Goal: Transaction & Acquisition: Subscribe to service/newsletter

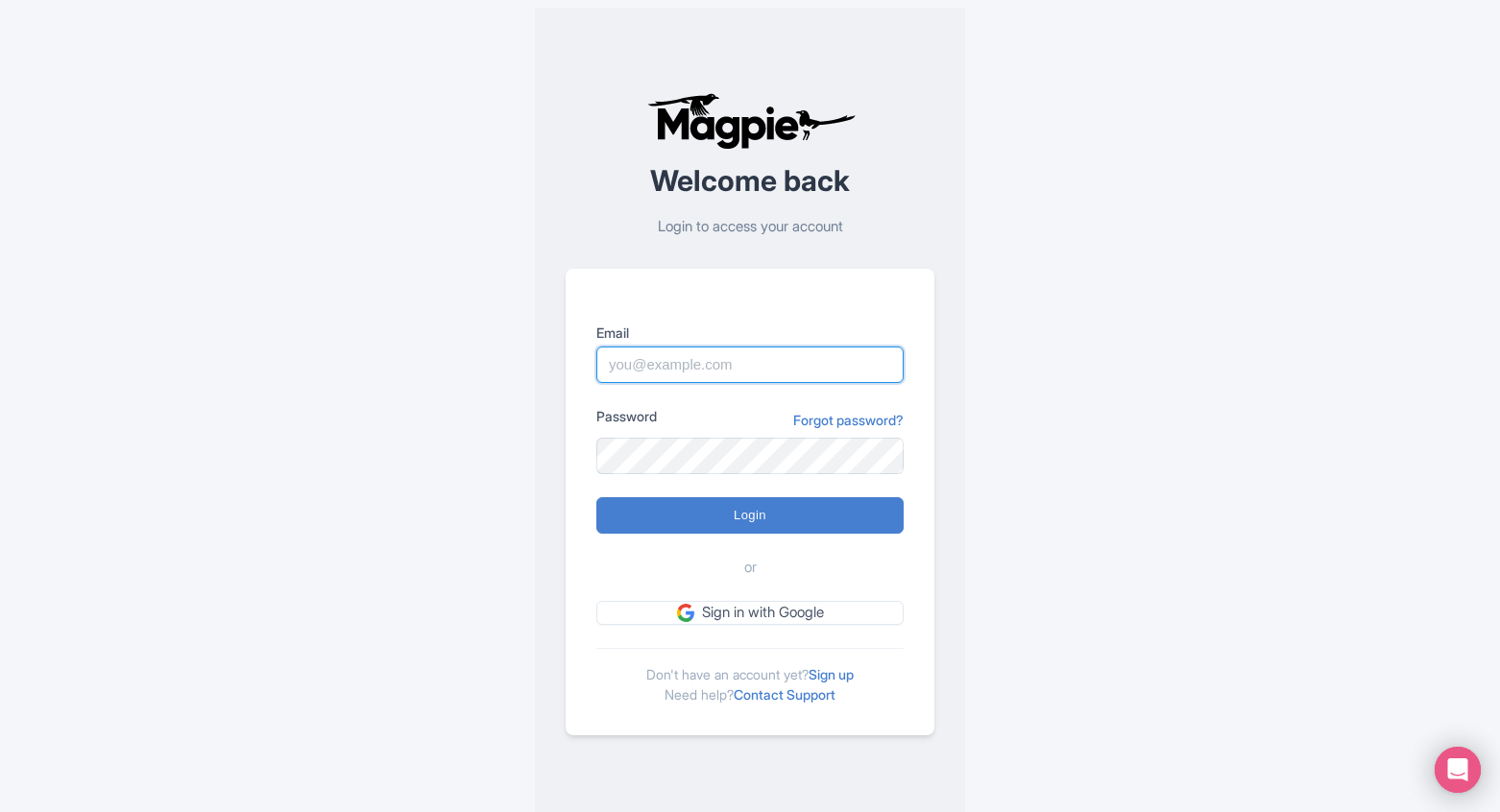
click at [729, 378] on input "Email" at bounding box center [750, 364] width 307 height 37
type input "[PERSON_NAME][EMAIL_ADDRESS][DOMAIN_NAME]"
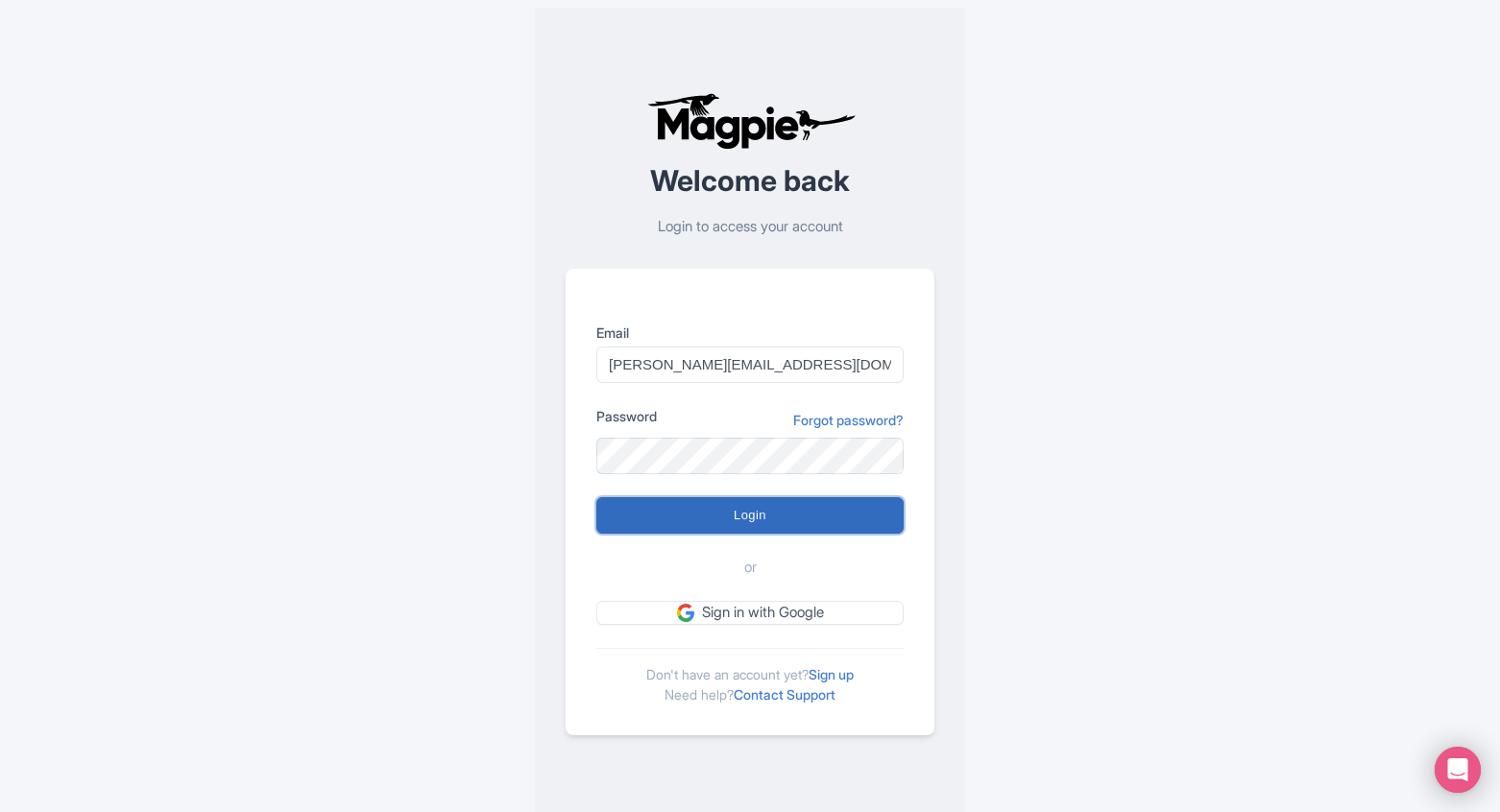
click at [723, 505] on input "Login" at bounding box center [750, 515] width 307 height 37
type input "Logging in..."
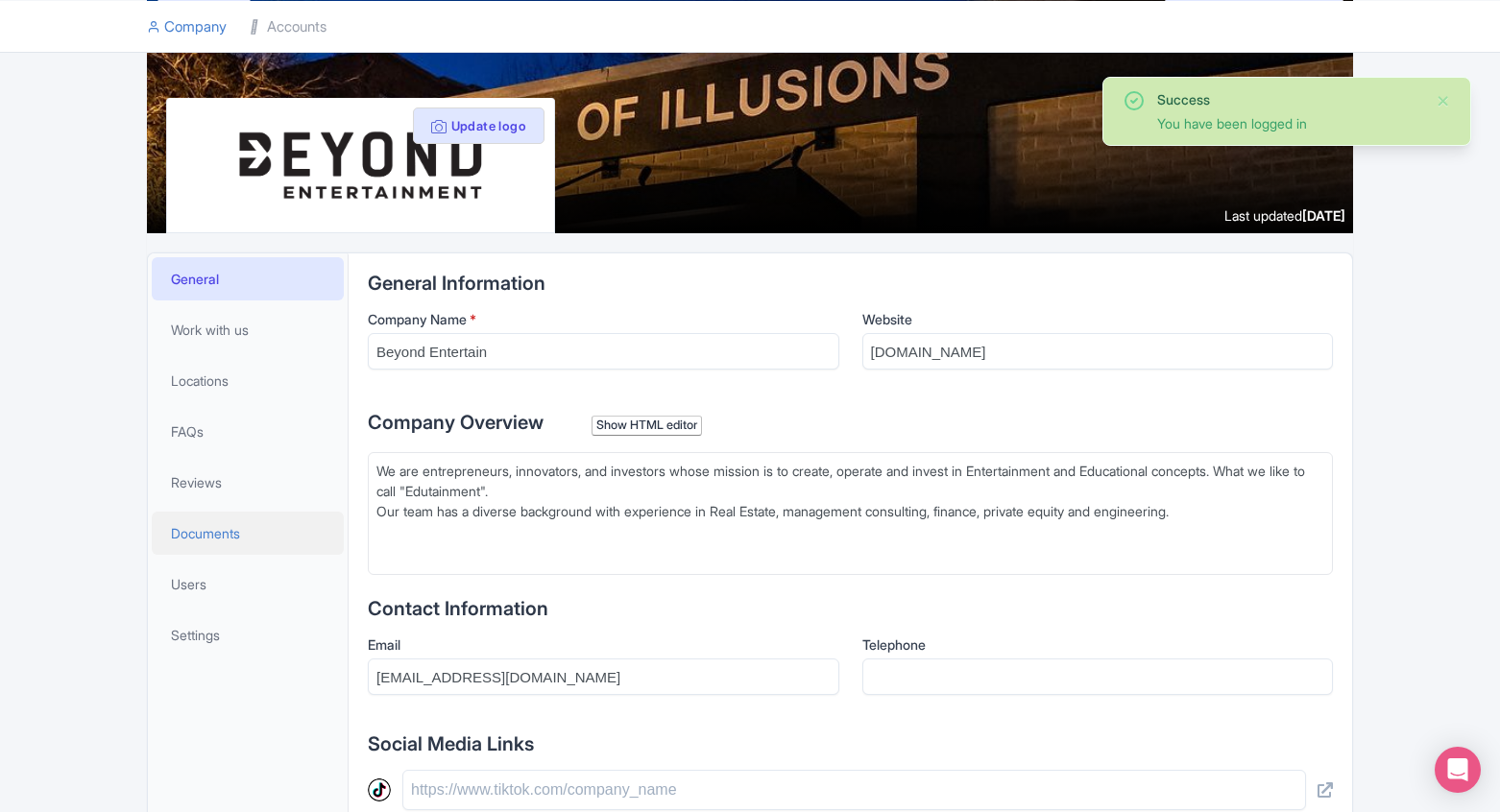
scroll to position [384, 0]
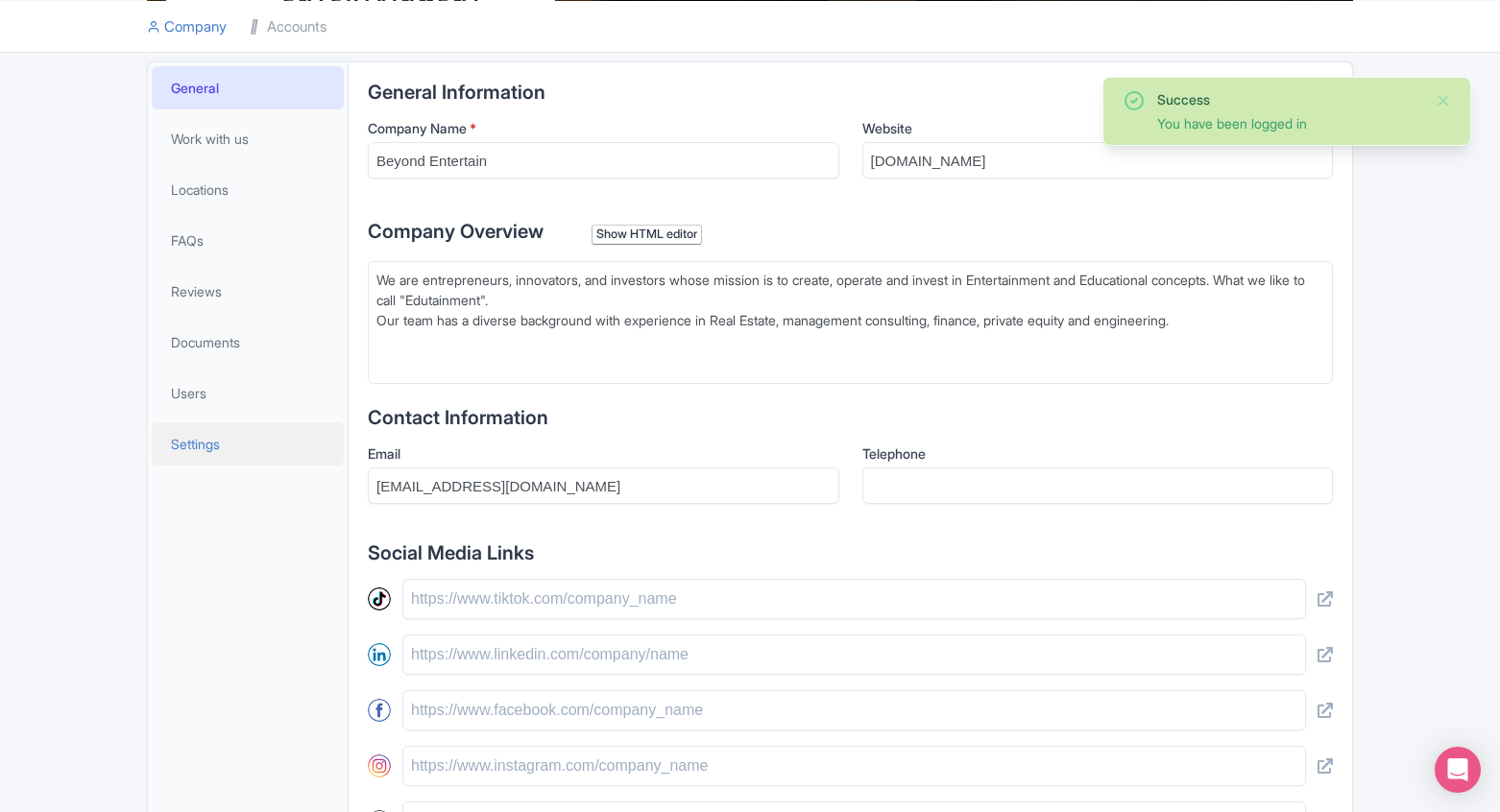
click at [204, 434] on span "Settings" at bounding box center [195, 444] width 49 height 20
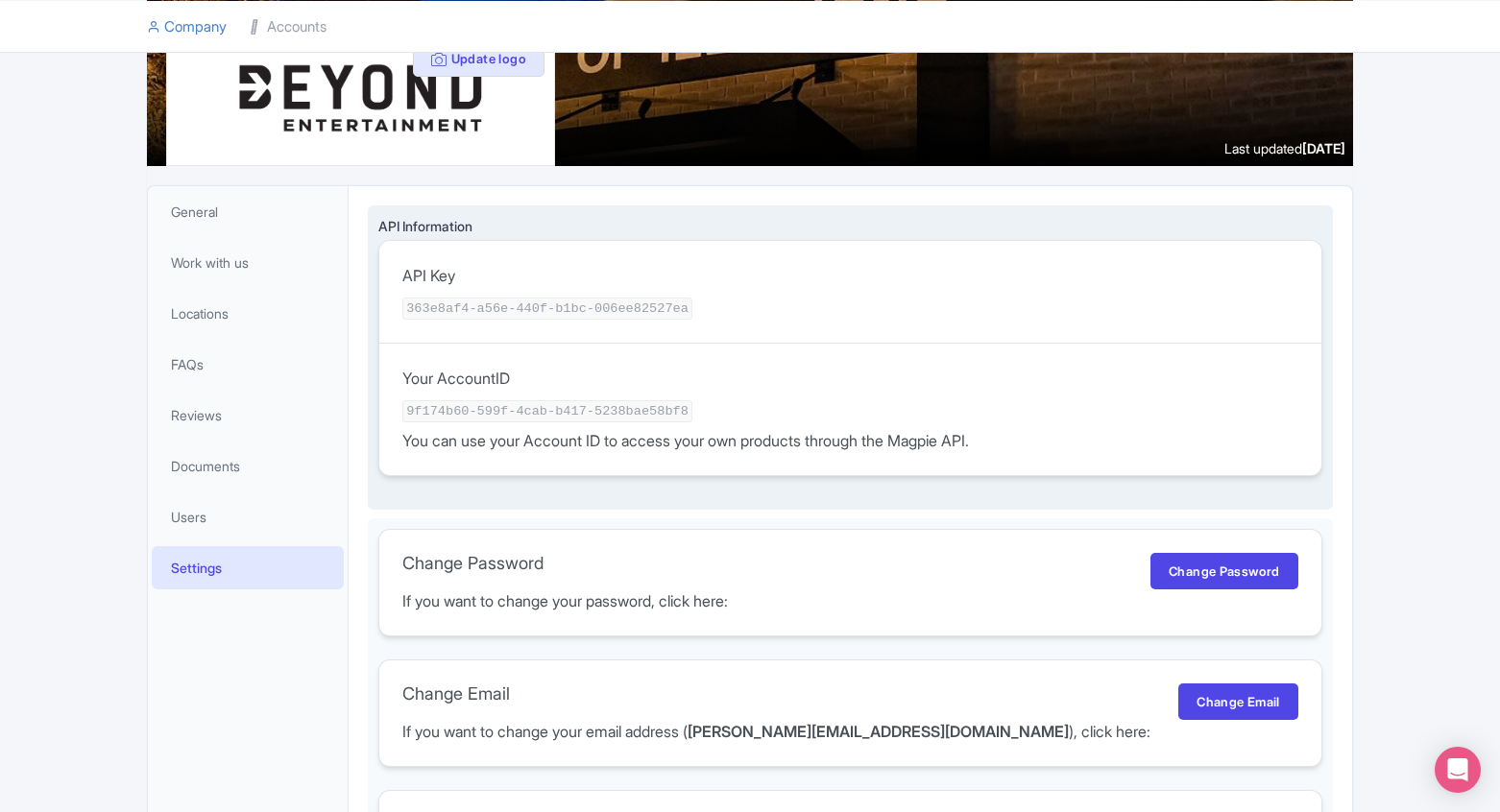
scroll to position [67, 0]
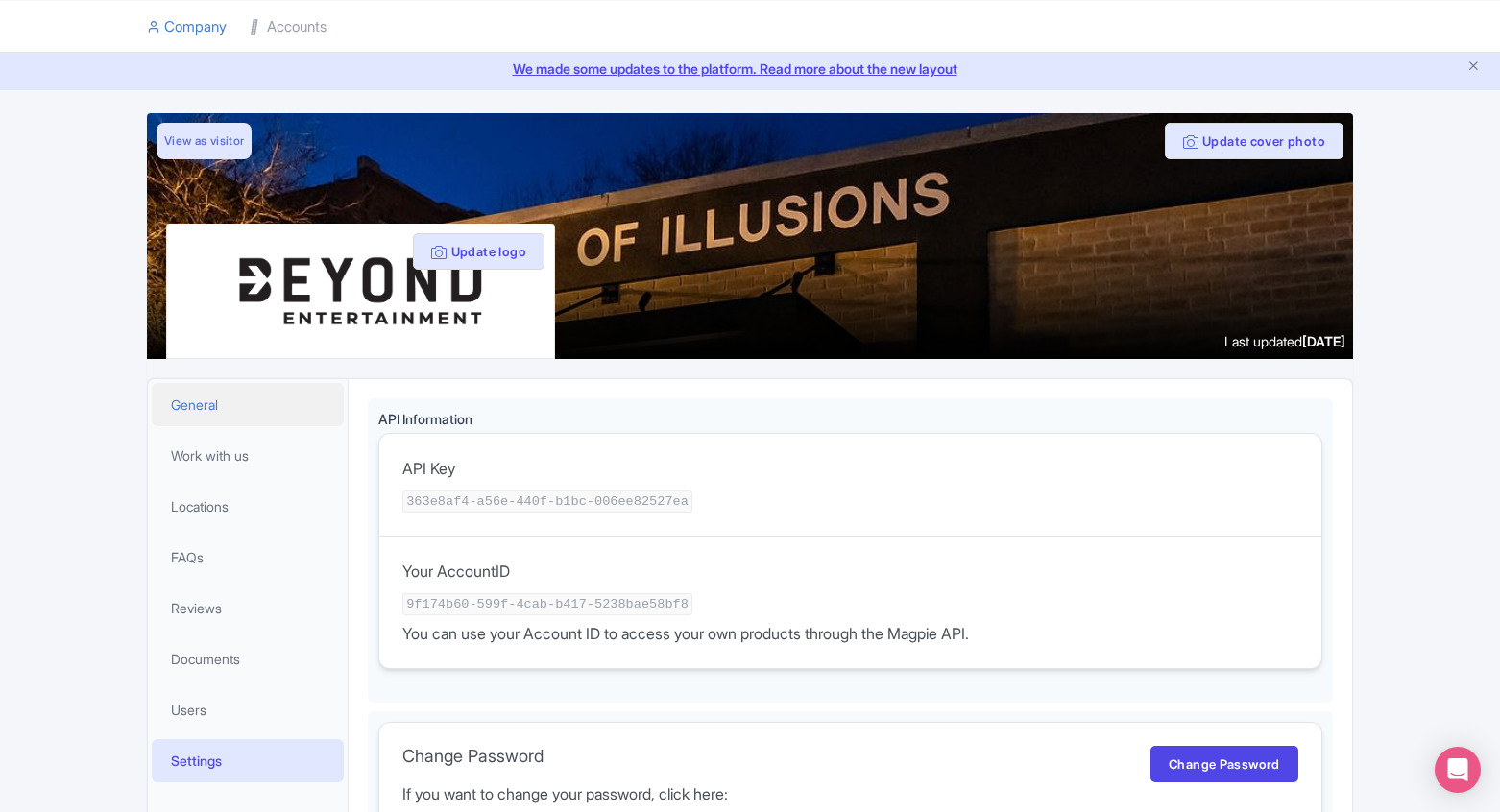
click at [210, 410] on span "General" at bounding box center [195, 404] width 48 height 20
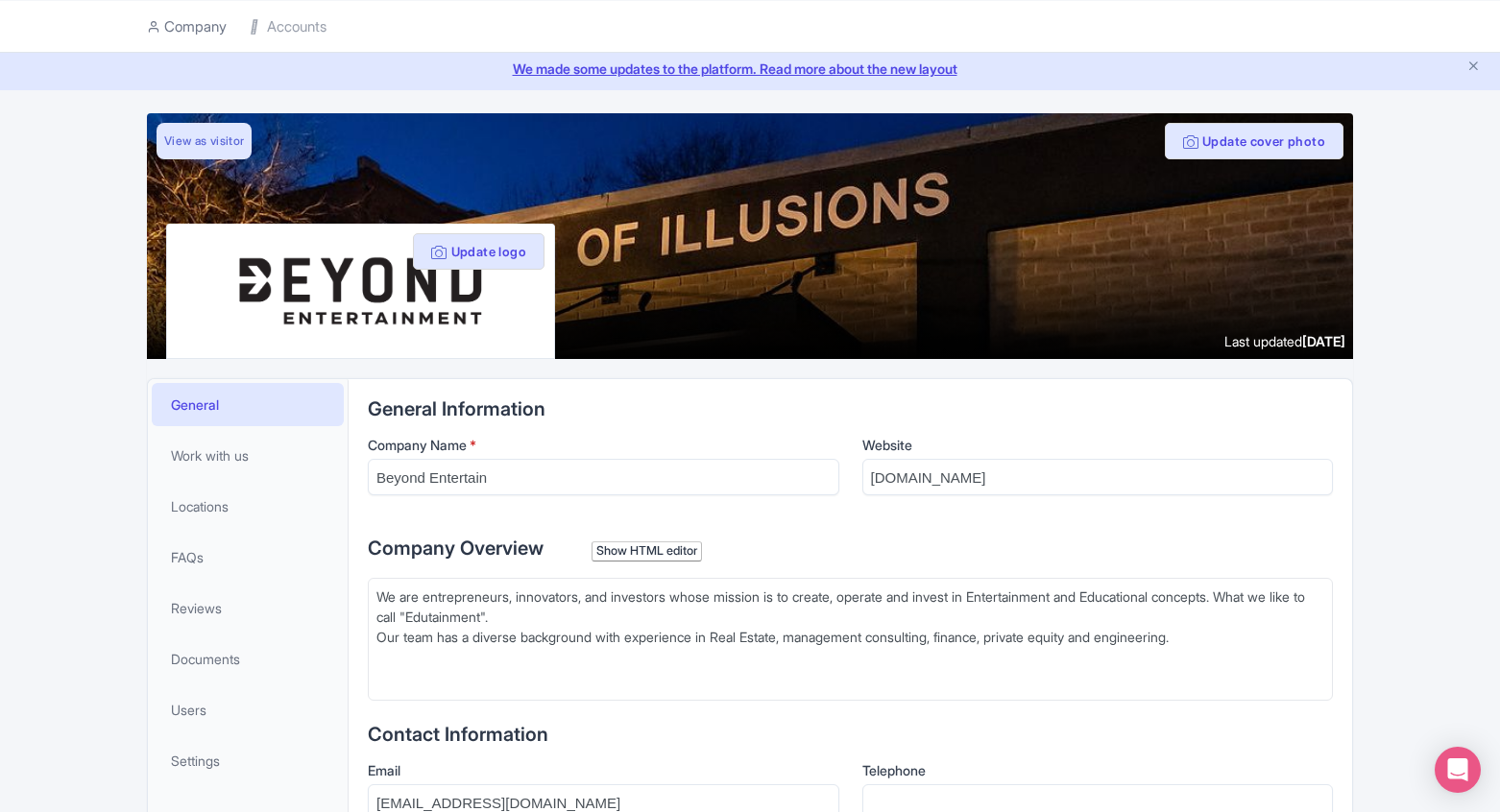
click at [205, 26] on link "Company" at bounding box center [186, 26] width 79 height 52
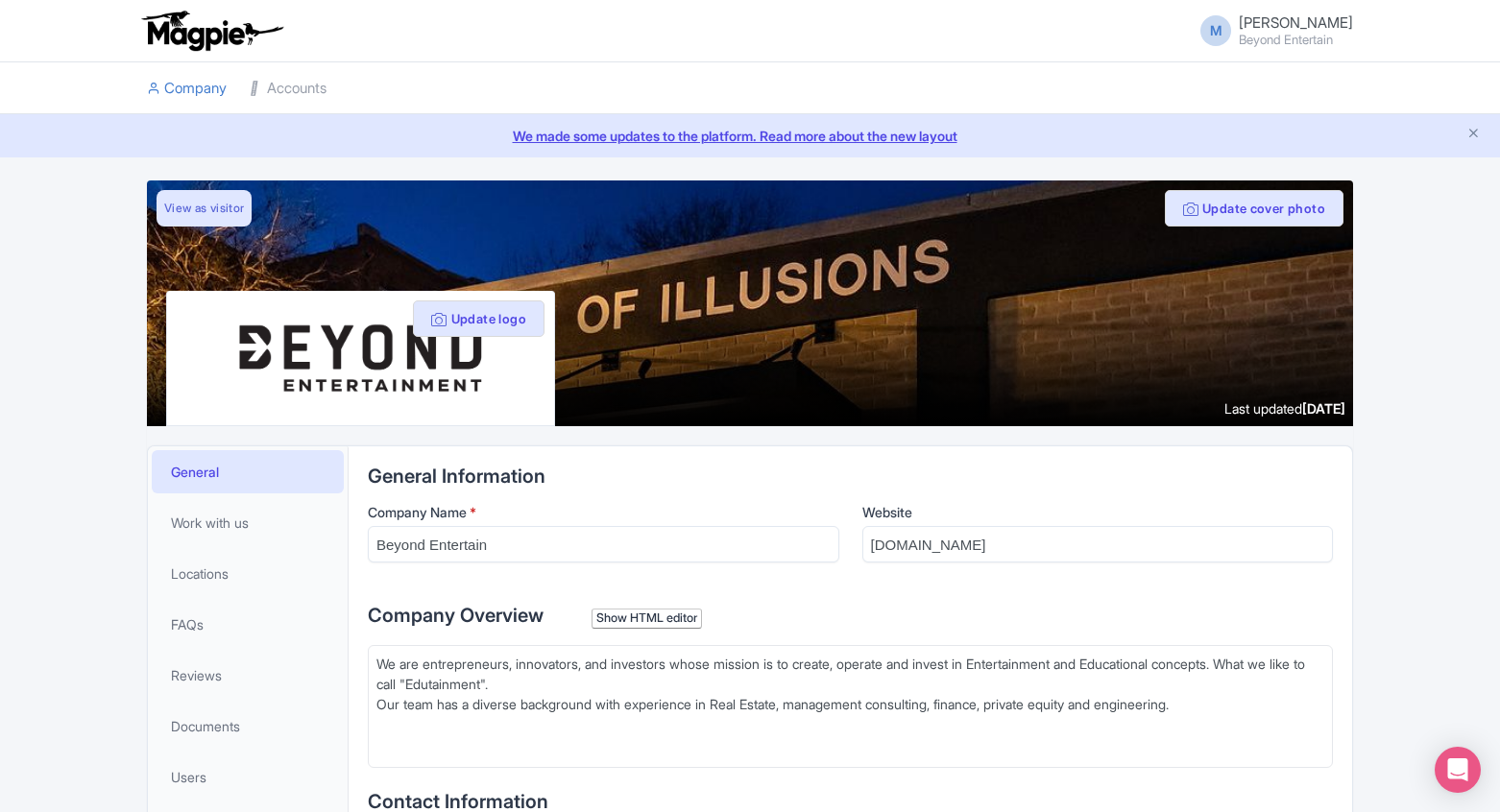
click at [298, 29] on div "M Mohammad Abusuad Beyond Entertain Users Settings Sign out" at bounding box center [750, 31] width 1207 height 53
click at [290, 78] on link "Accounts" at bounding box center [288, 88] width 77 height 52
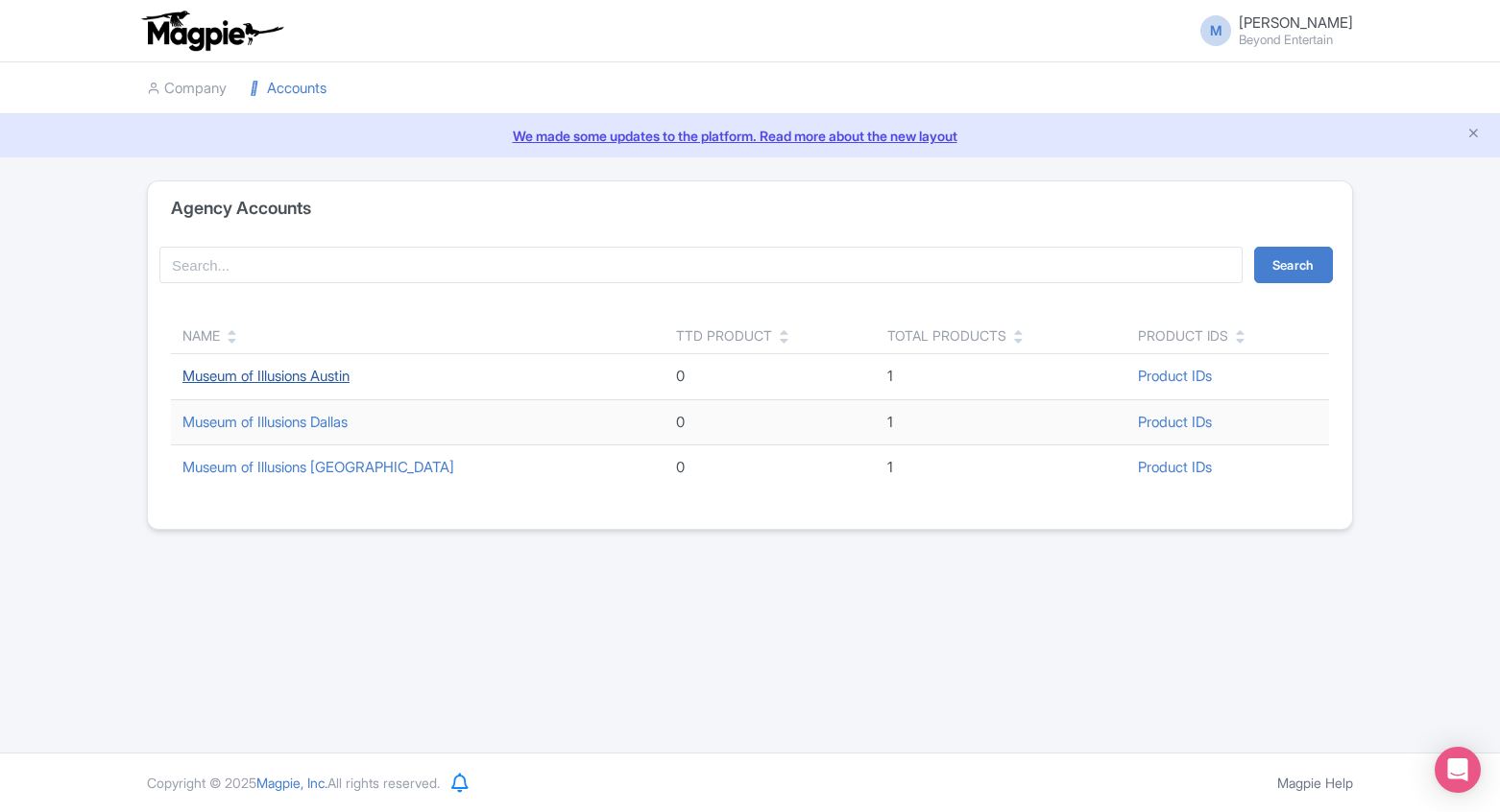
click at [304, 374] on link "Museum of Illusions Austin" at bounding box center [266, 375] width 167 height 18
click at [296, 464] on link "Museum of Illusions Houston" at bounding box center [318, 466] width 271 height 18
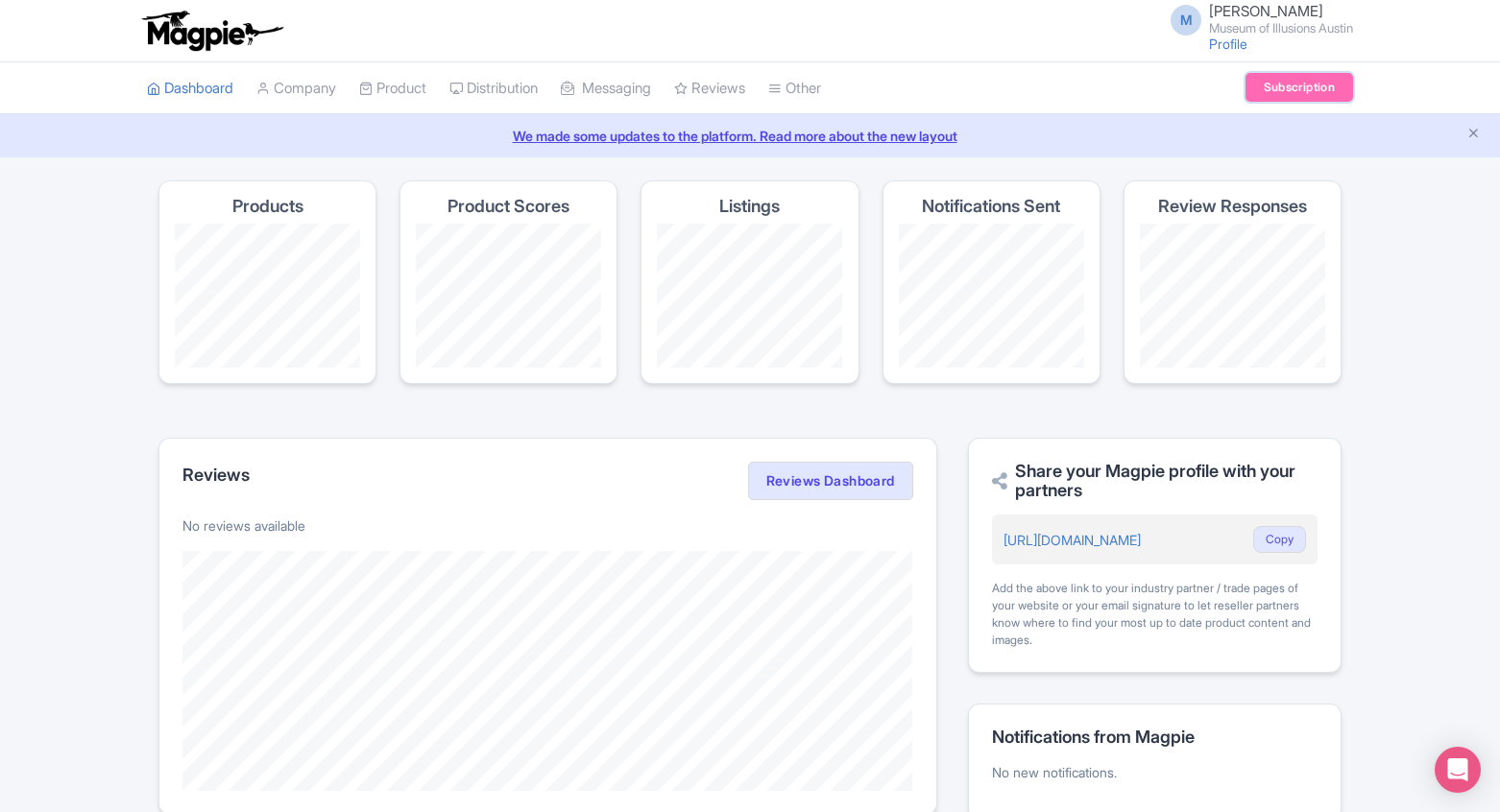
click at [1279, 94] on link "Subscription" at bounding box center [1299, 87] width 108 height 29
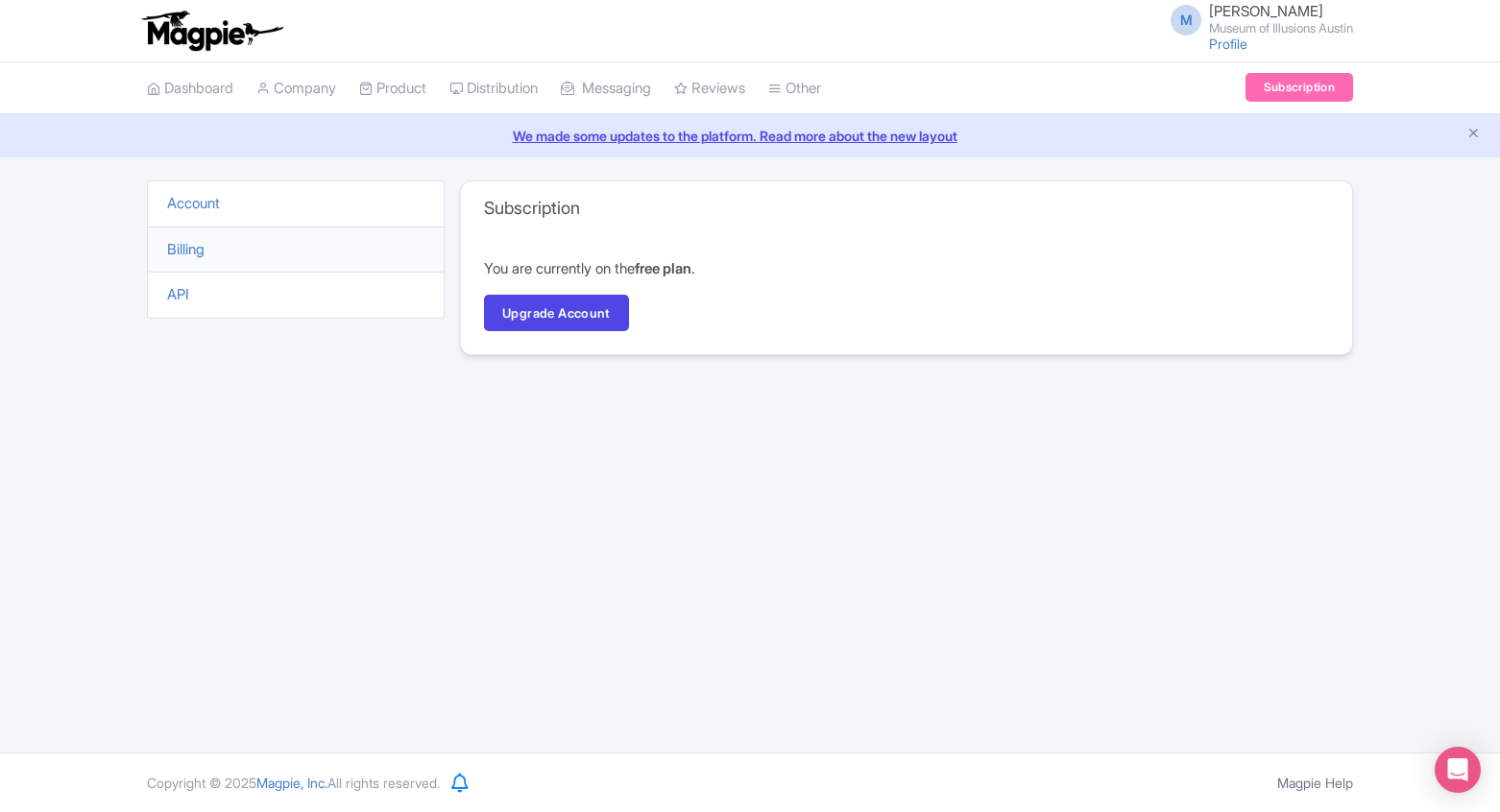
click at [252, 258] on li "Billing" at bounding box center [295, 251] width 298 height 48
click at [175, 256] on link "Billing" at bounding box center [186, 249] width 38 height 18
click at [509, 311] on link "Upgrade Account" at bounding box center [557, 313] width 145 height 37
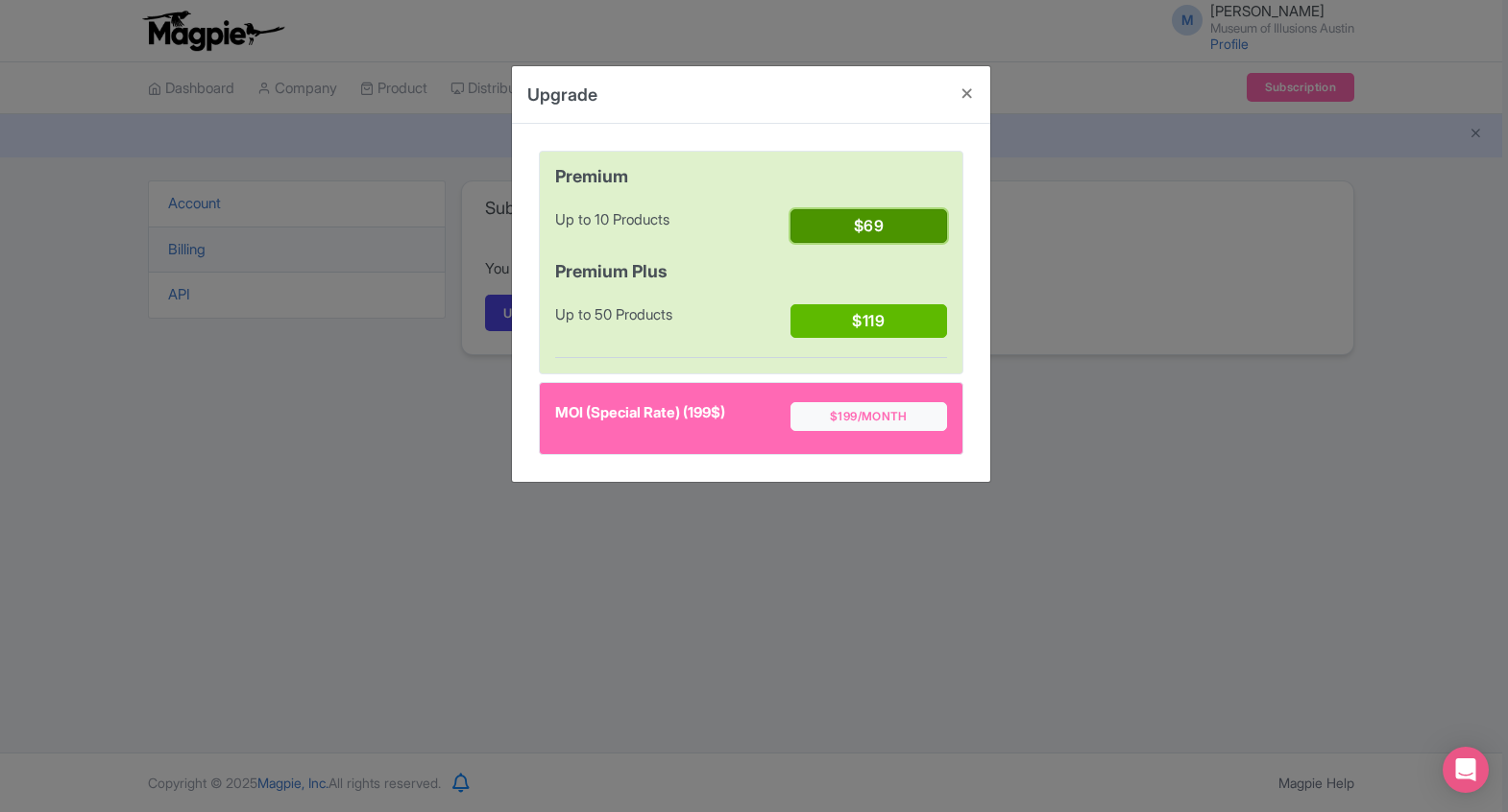
click at [888, 220] on button "$69" at bounding box center [869, 226] width 157 height 34
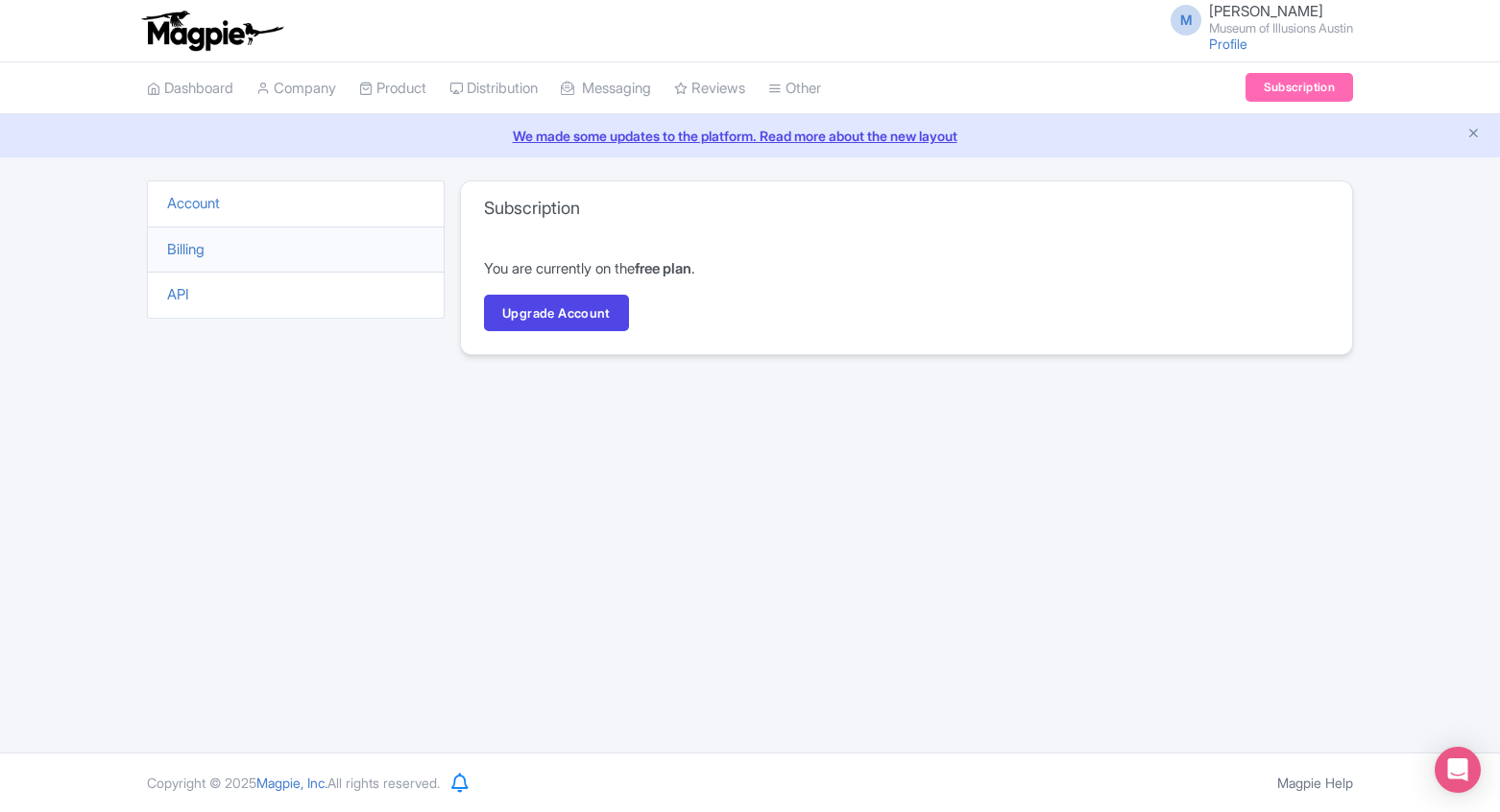
click at [144, 288] on div "Account Billing API Subscription You are currently on the free plan . Upgrade A…" at bounding box center [750, 279] width 1230 height 198
click at [226, 204] on li "Account" at bounding box center [295, 204] width 298 height 48
click at [213, 203] on link "Account" at bounding box center [193, 203] width 53 height 18
click at [1313, 95] on link "Subscription" at bounding box center [1299, 87] width 108 height 29
click at [191, 29] on img at bounding box center [212, 31] width 149 height 43
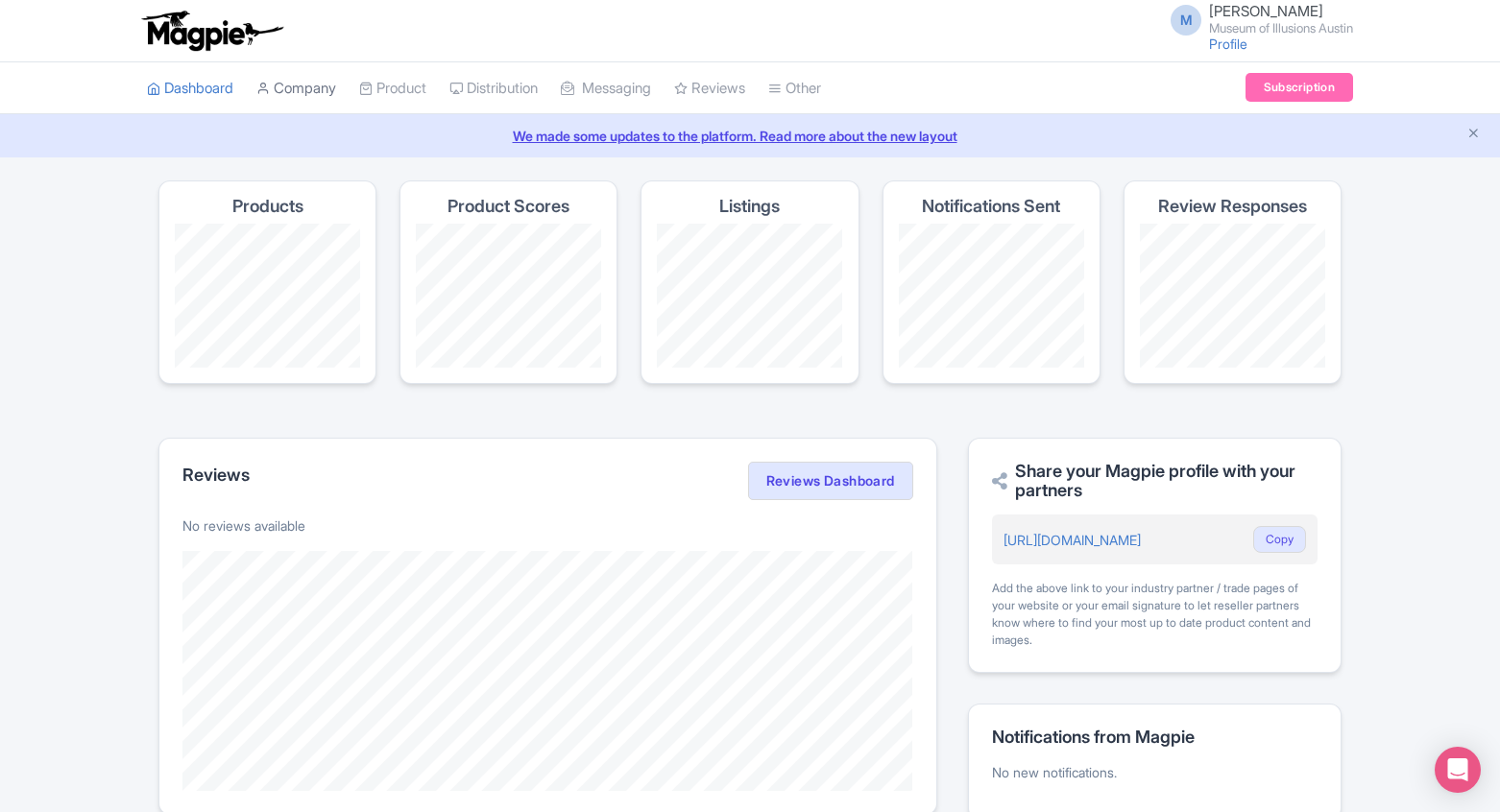
click at [298, 95] on link "Company" at bounding box center [296, 88] width 79 height 52
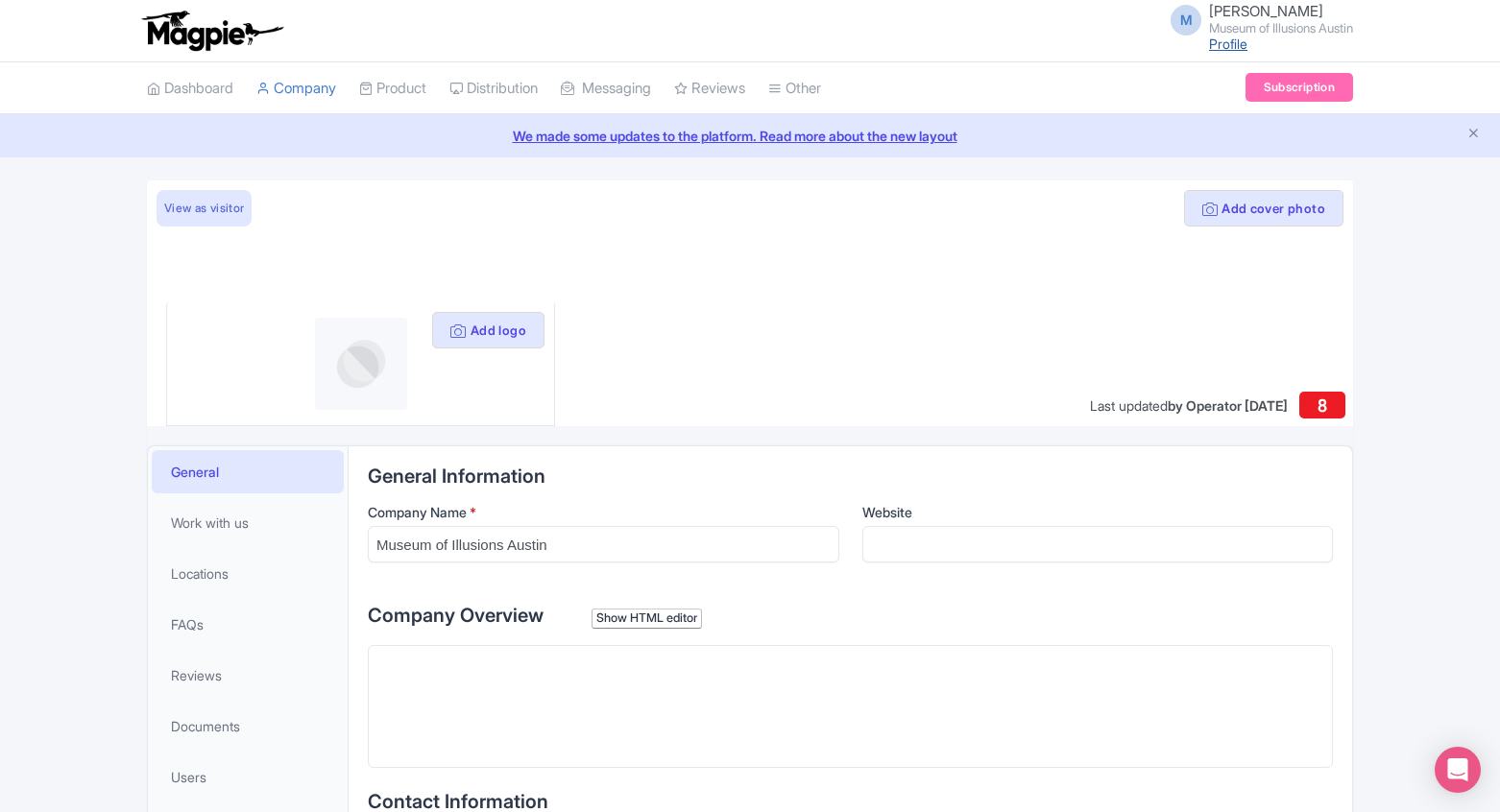
click at [1224, 45] on link "Profile" at bounding box center [1229, 44] width 39 height 16
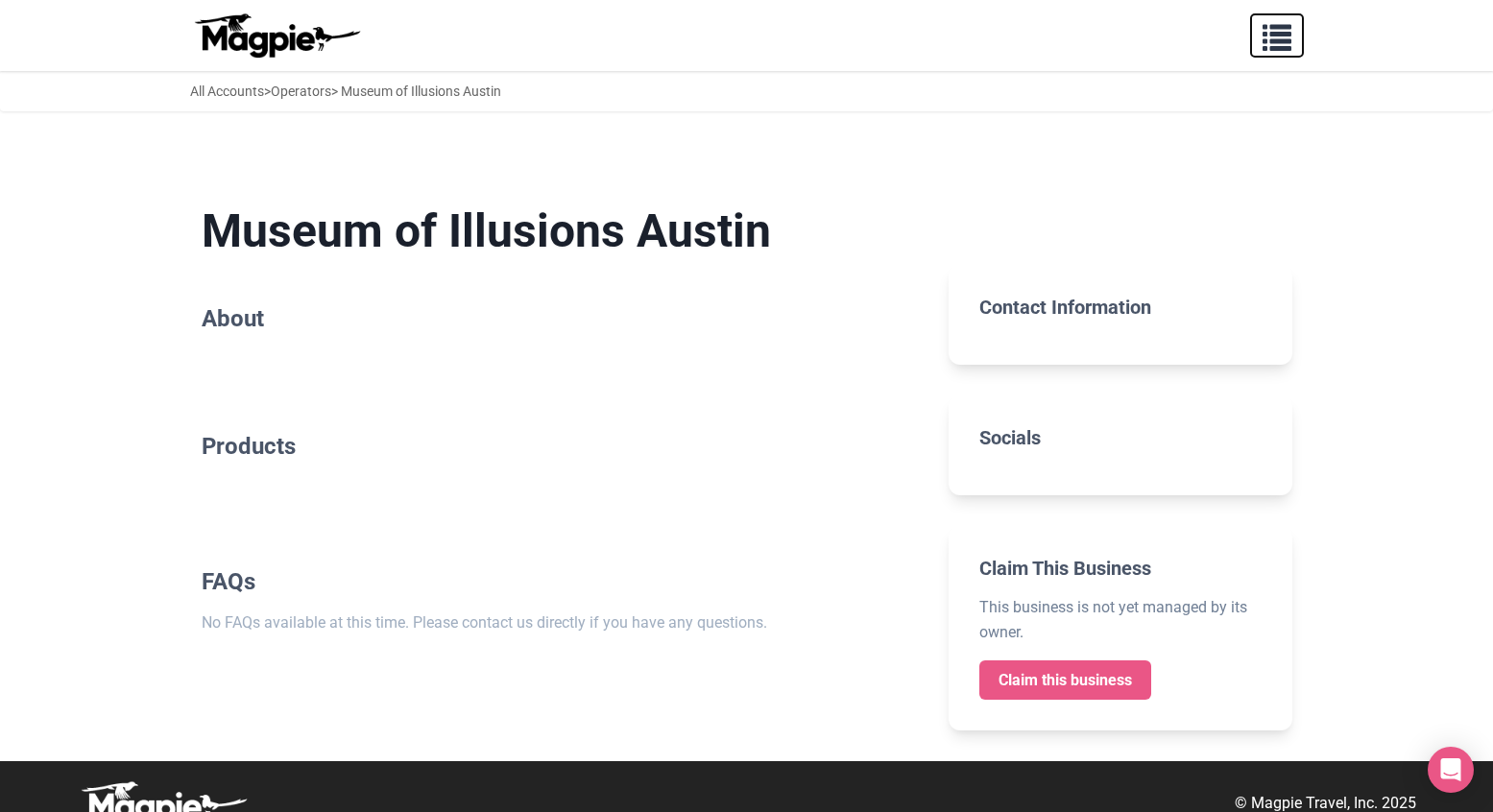
click at [1264, 40] on span "button" at bounding box center [1277, 33] width 29 height 29
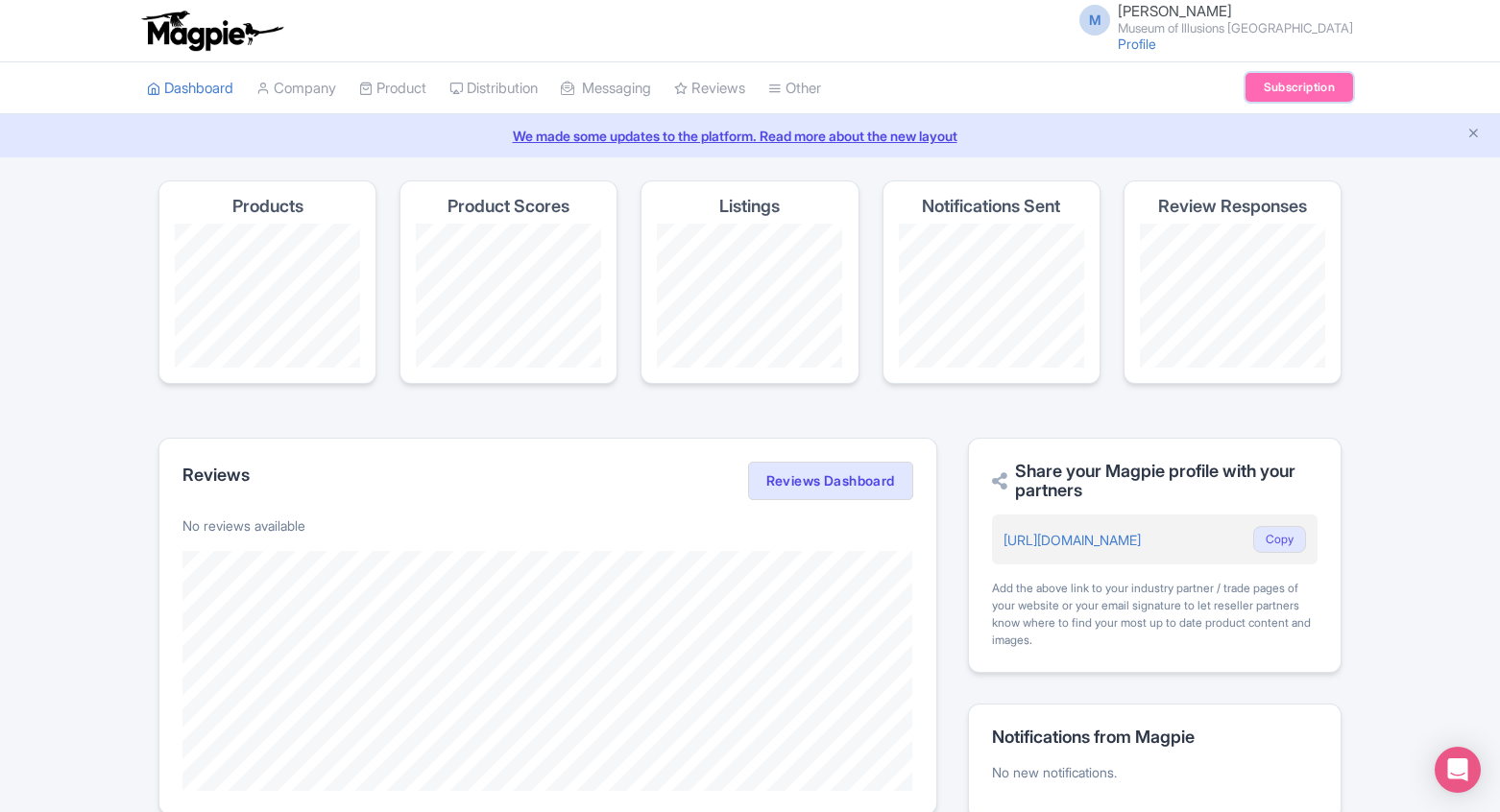
click at [1302, 78] on link "Subscription" at bounding box center [1299, 87] width 108 height 29
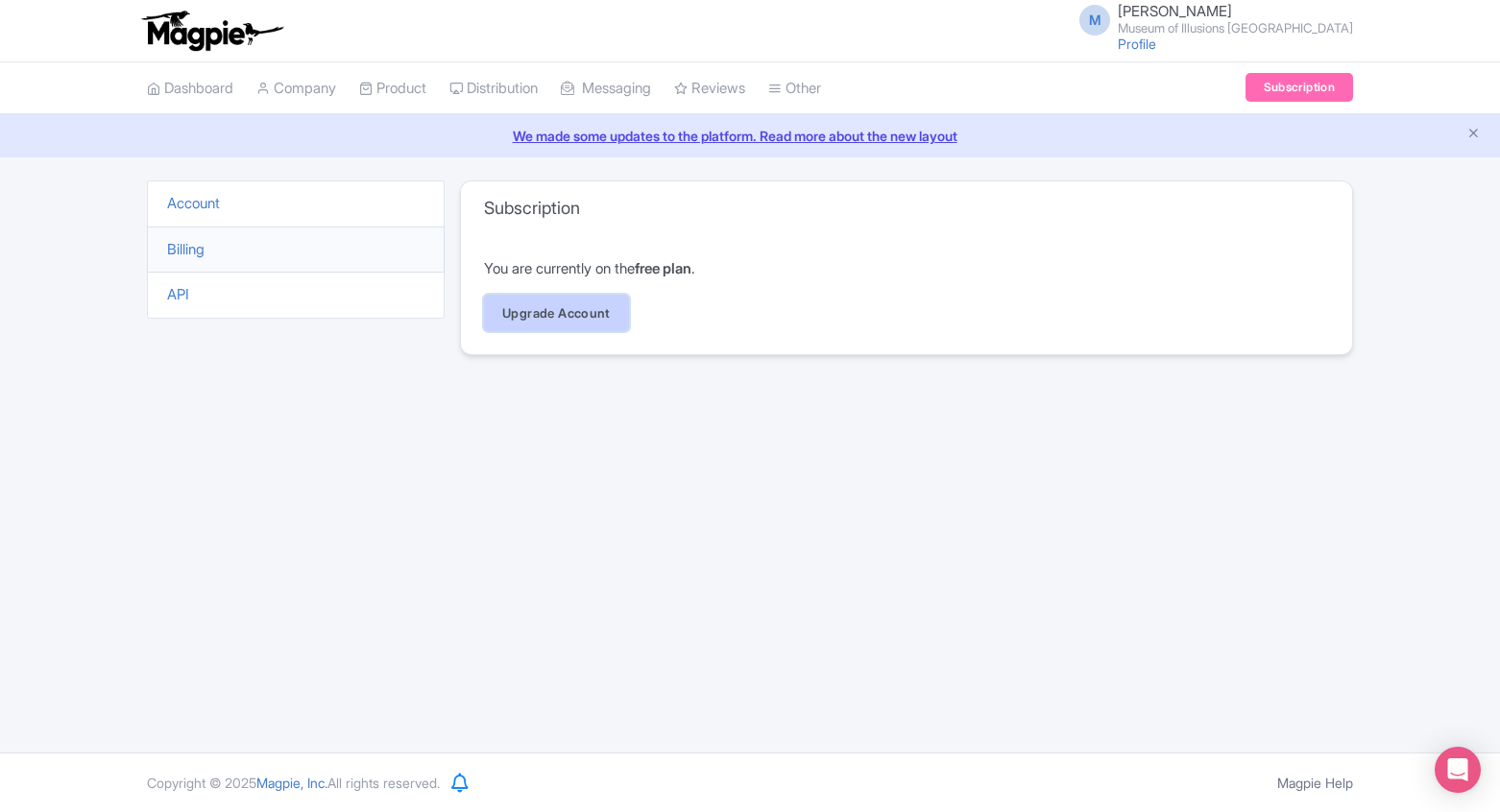
click at [515, 309] on link "Upgrade Account" at bounding box center [557, 313] width 145 height 37
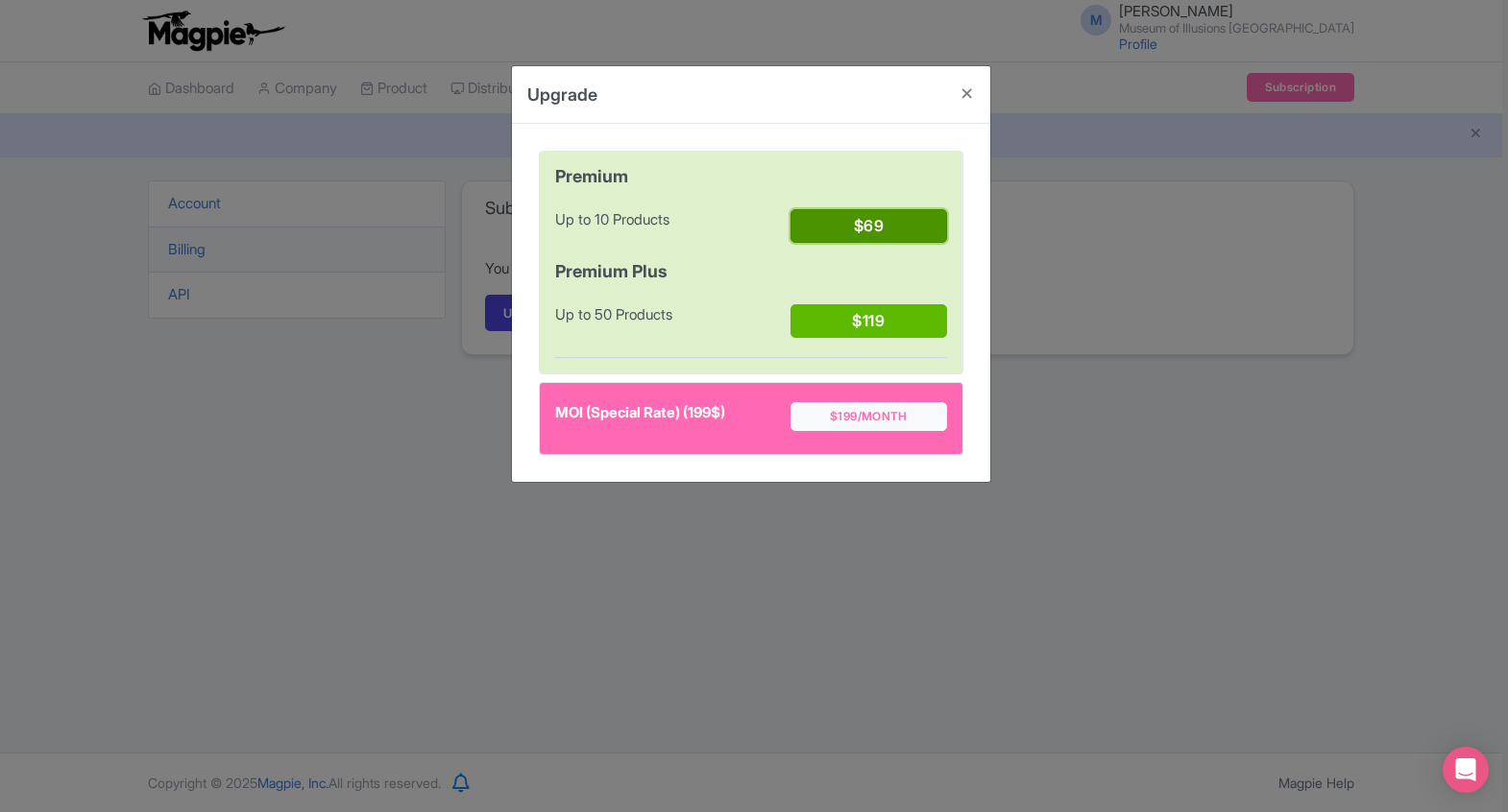
click at [868, 231] on button "$69" at bounding box center [869, 226] width 157 height 34
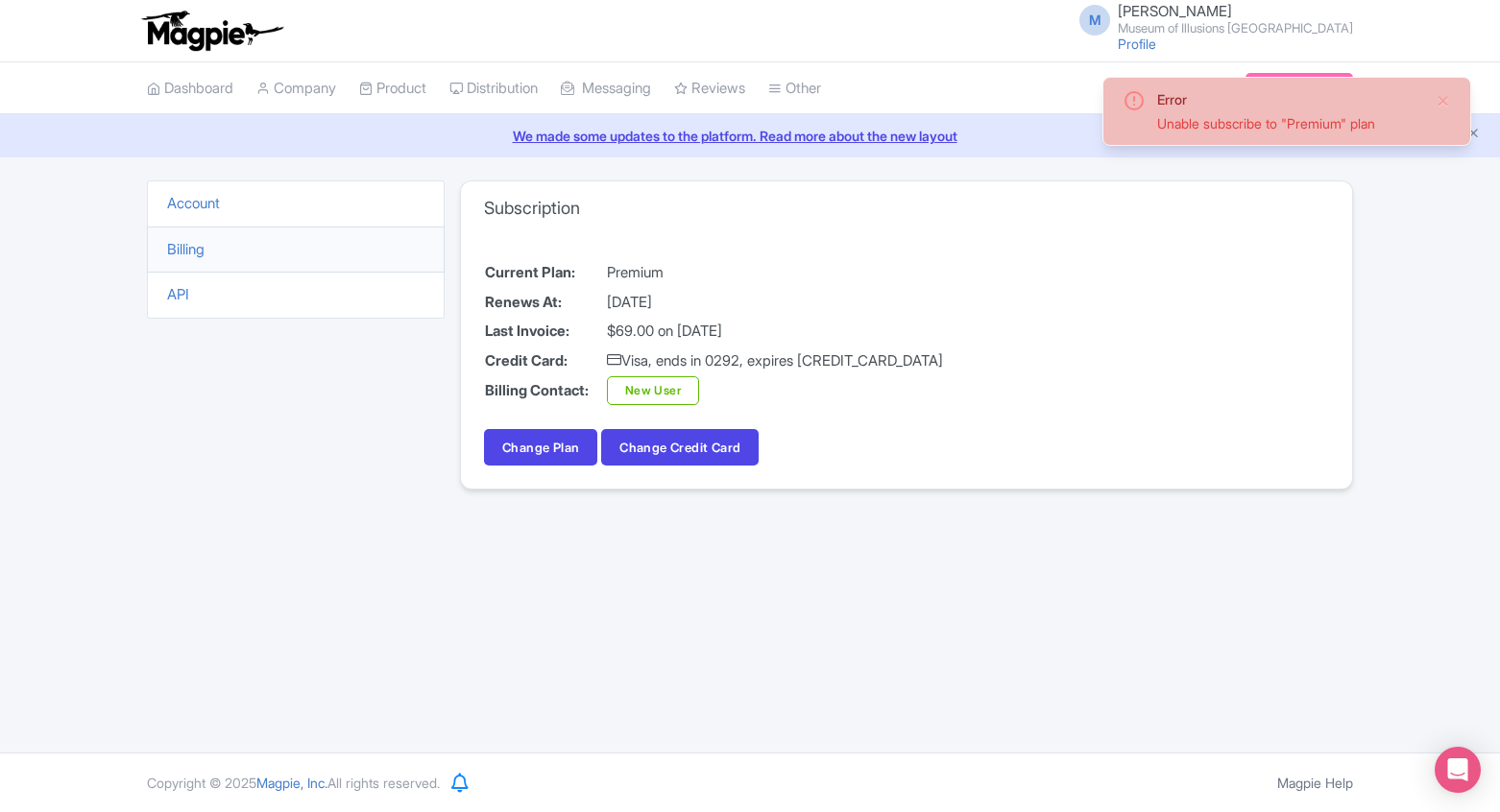
click at [1191, 323] on div "Current Plan: Premium Renews At: [DATE] Last Invoice: $69.00 on [DATE] Credit C…" at bounding box center [907, 362] width 892 height 254
